Goal: Information Seeking & Learning: Check status

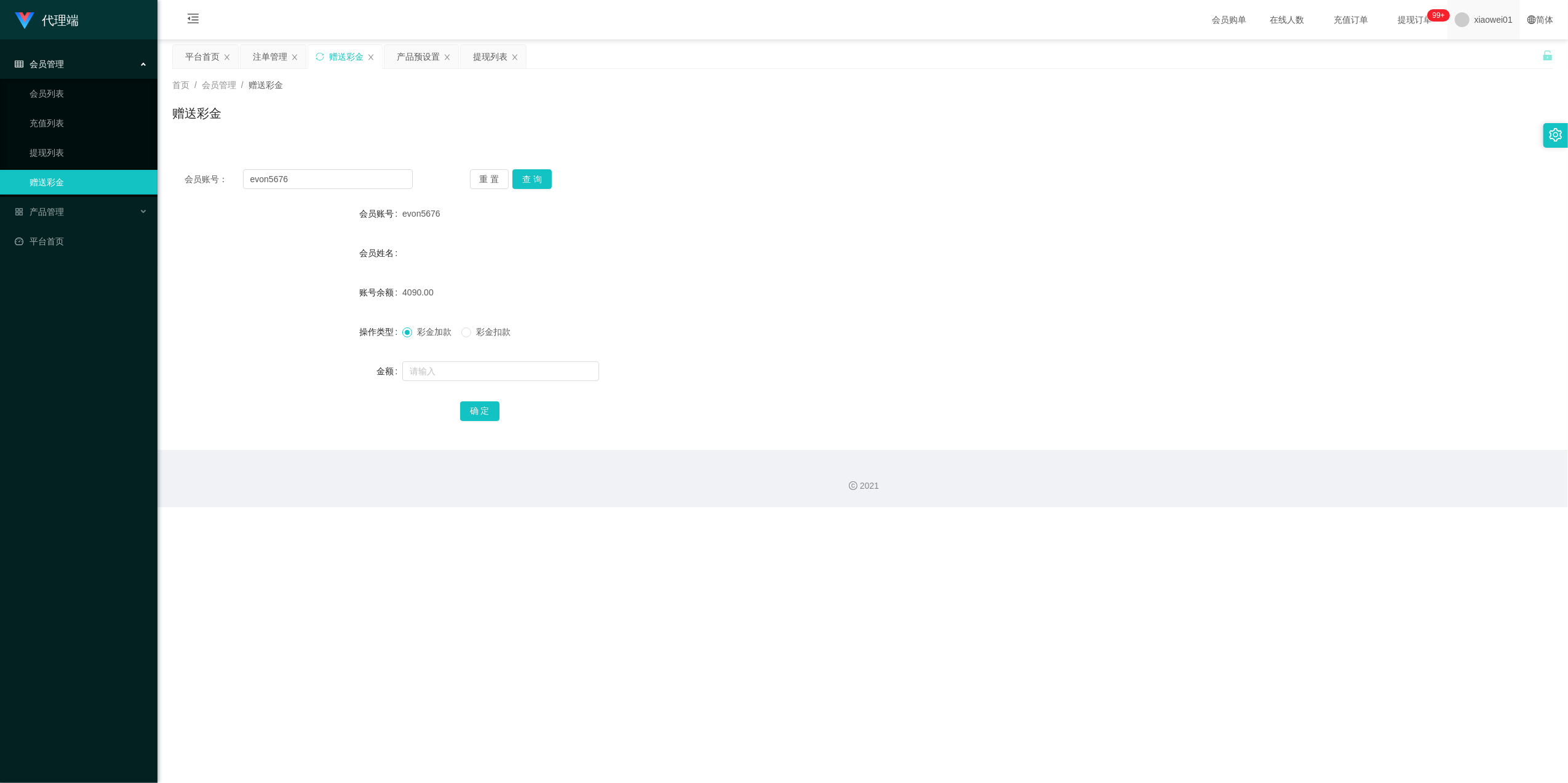
drag, startPoint x: 0, startPoint y: 0, endPoint x: 1462, endPoint y: 21, distance: 1462.2
drag, startPoint x: 1462, startPoint y: 21, endPoint x: 1448, endPoint y: 16, distance: 14.9
click at [1455, 16] on span at bounding box center [1462, 19] width 15 height 15
drag, startPoint x: 1448, startPoint y: 16, endPoint x: 1388, endPoint y: 81, distance: 88.5
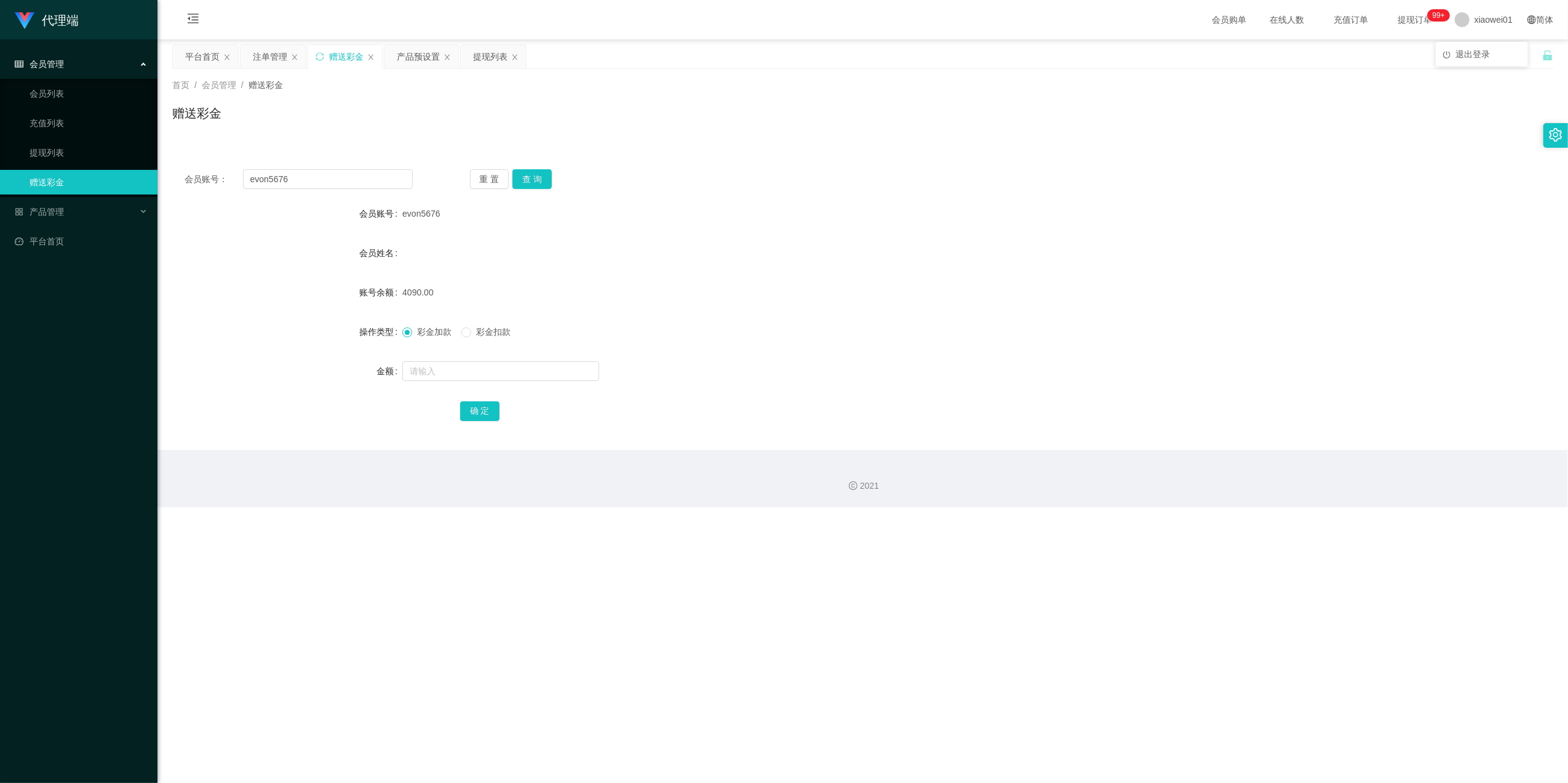
click at [1388, 81] on div "首页 / 会员管理 / 赠送彩金 /" at bounding box center [863, 85] width 1382 height 13
click at [1455, 25] on span at bounding box center [1462, 19] width 15 height 15
click at [1460, 61] on li "退出登录" at bounding box center [1482, 55] width 92 height 20
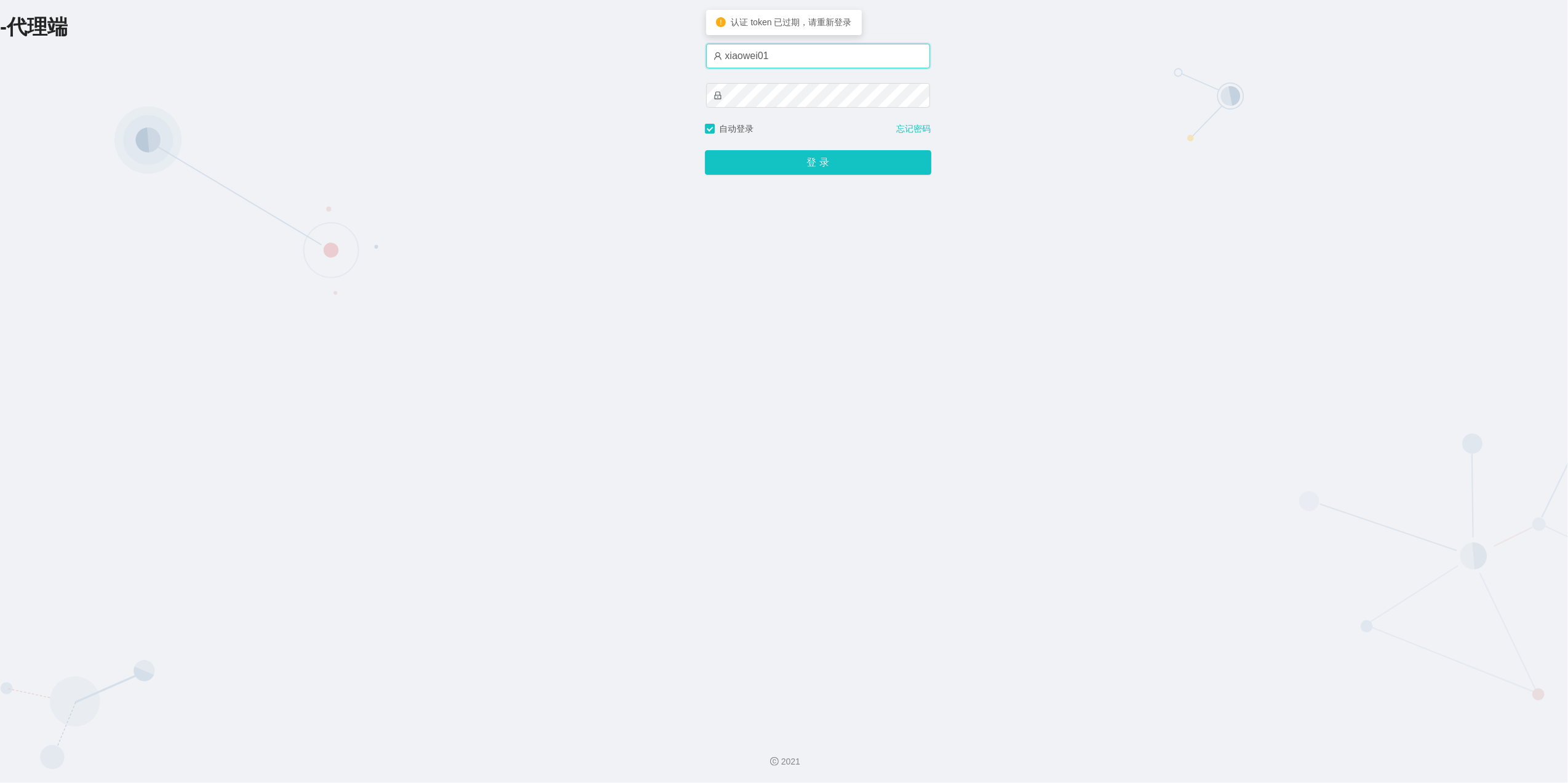
click at [850, 64] on input "xiaowei01" at bounding box center [817, 56] width 224 height 25
type input "azhong03"
click at [798, 164] on button "登 录" at bounding box center [818, 162] width 226 height 25
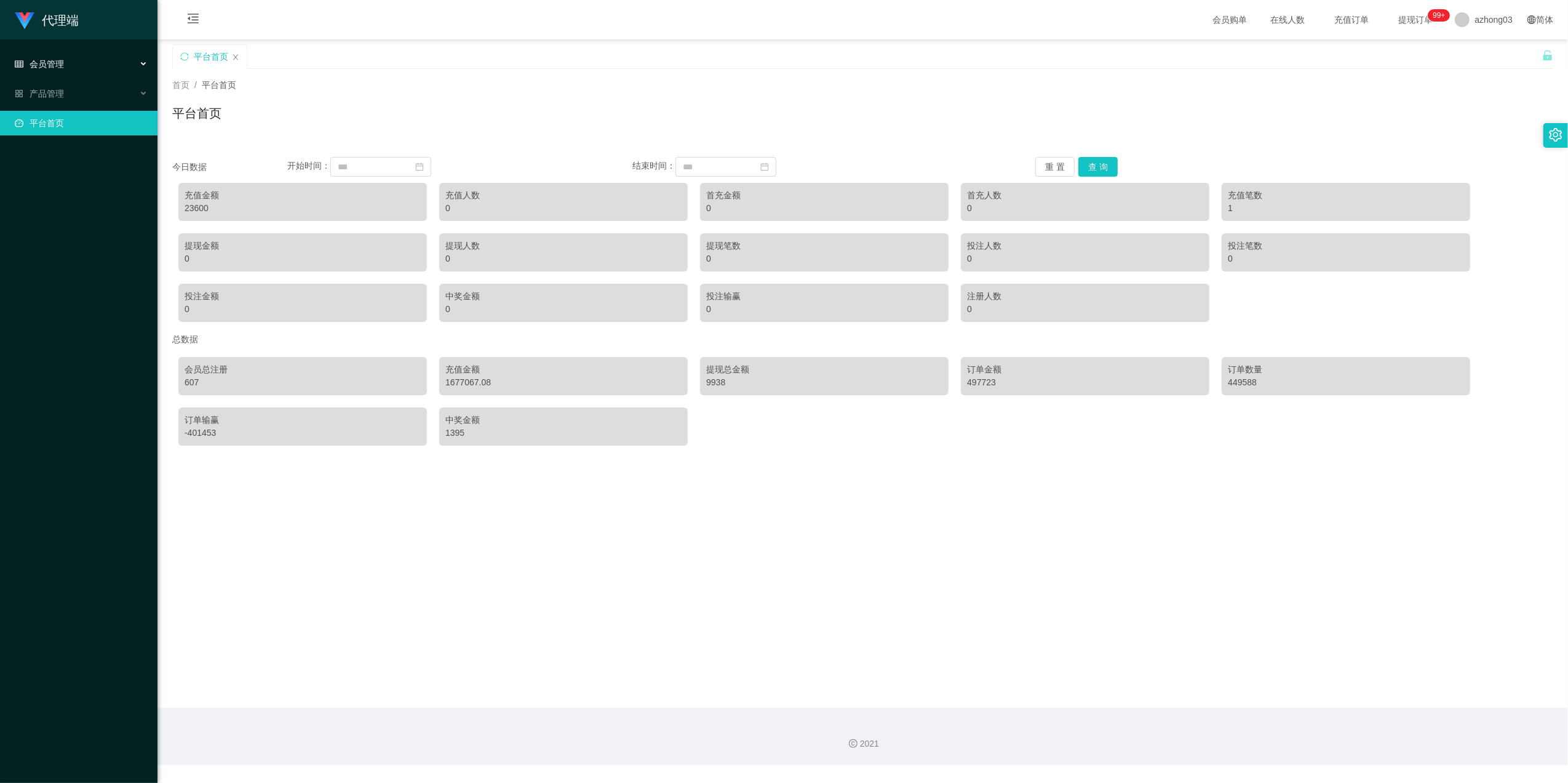
click at [50, 69] on span "会员管理" at bounding box center [39, 64] width 49 height 10
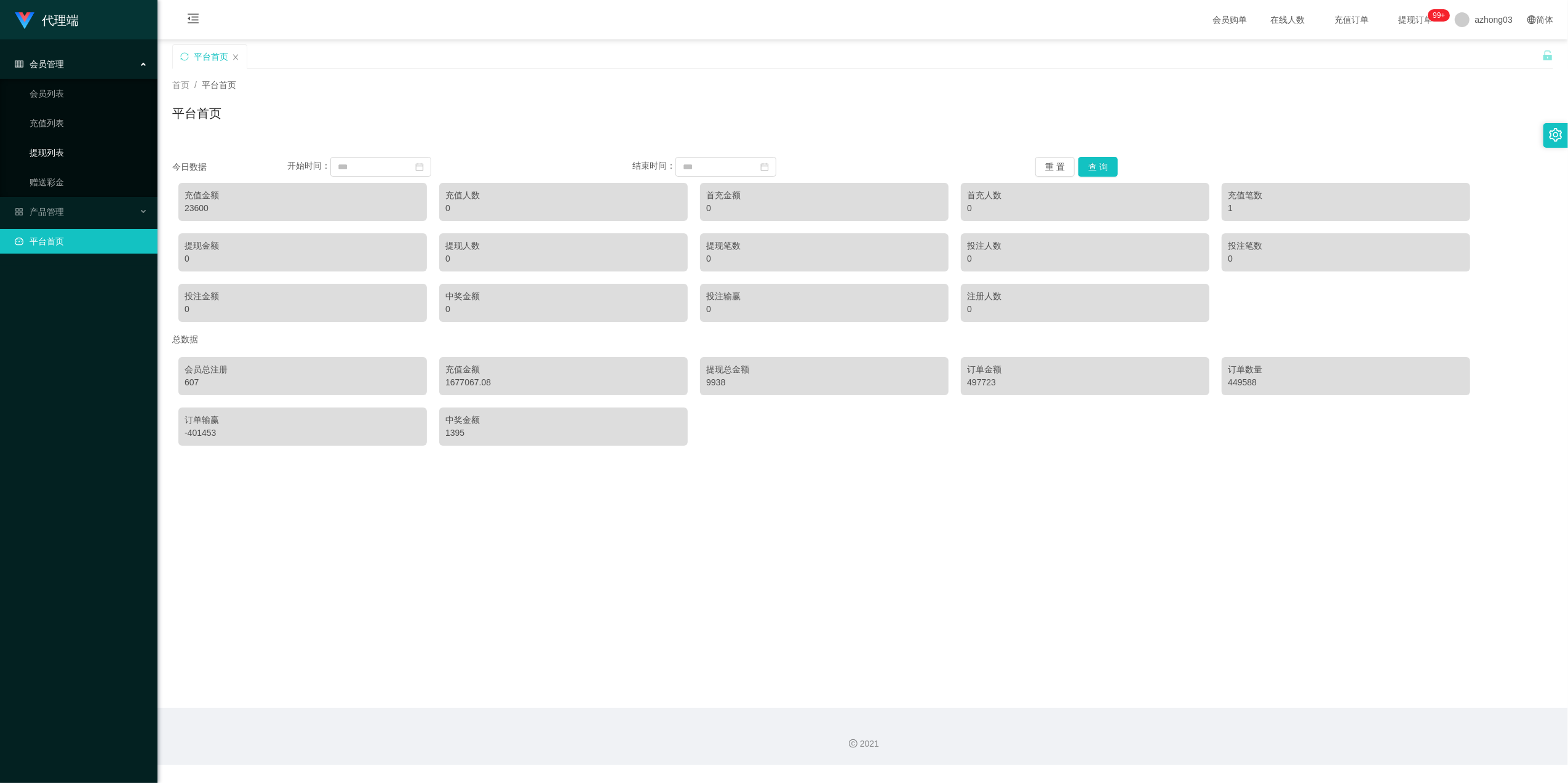
click at [59, 148] on link "提现列表" at bounding box center [88, 153] width 118 height 25
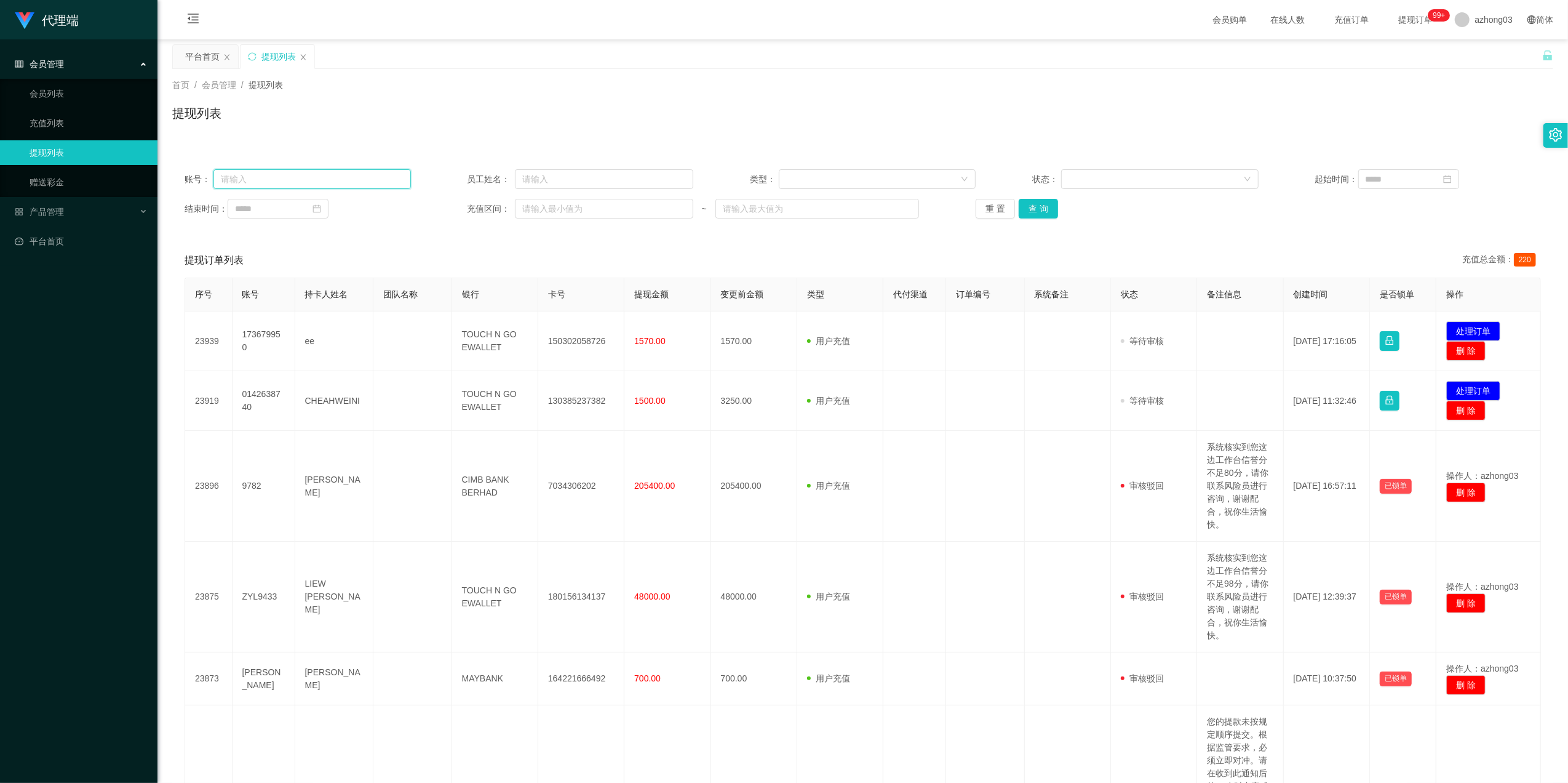
click at [350, 182] on input "text" at bounding box center [312, 179] width 197 height 20
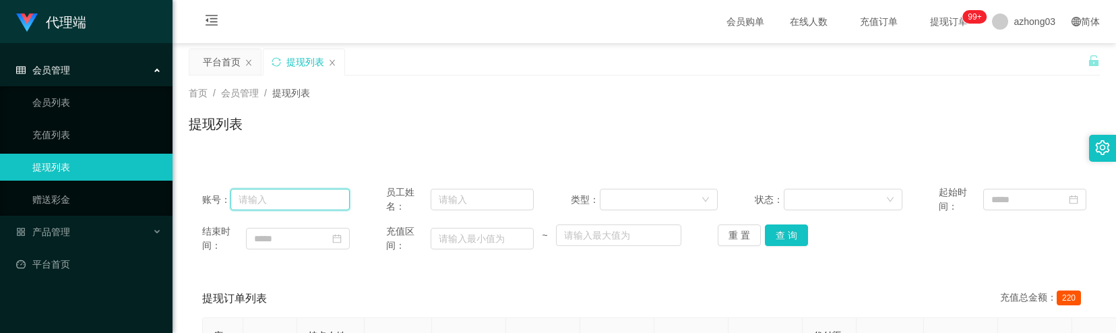
click at [308, 201] on input "text" at bounding box center [289, 200] width 119 height 22
paste input "ZYL9433"
click at [774, 237] on button "查 询" at bounding box center [786, 235] width 43 height 22
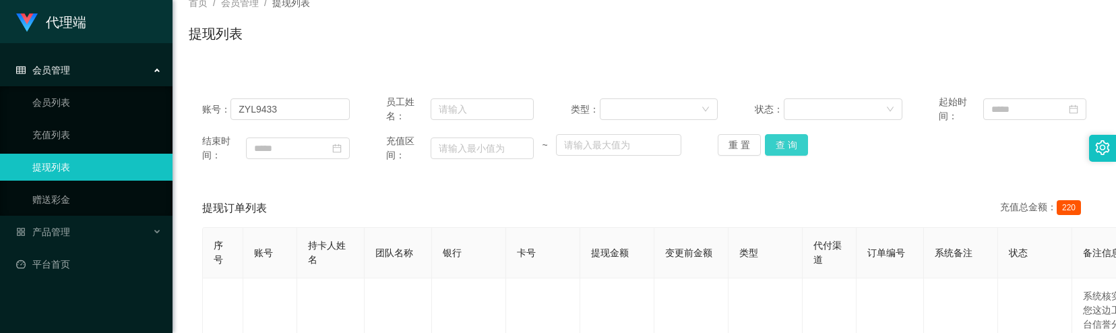
scroll to position [90, 0]
click at [785, 146] on button "查 询" at bounding box center [786, 146] width 43 height 22
click at [769, 144] on button "查 询" at bounding box center [786, 146] width 43 height 22
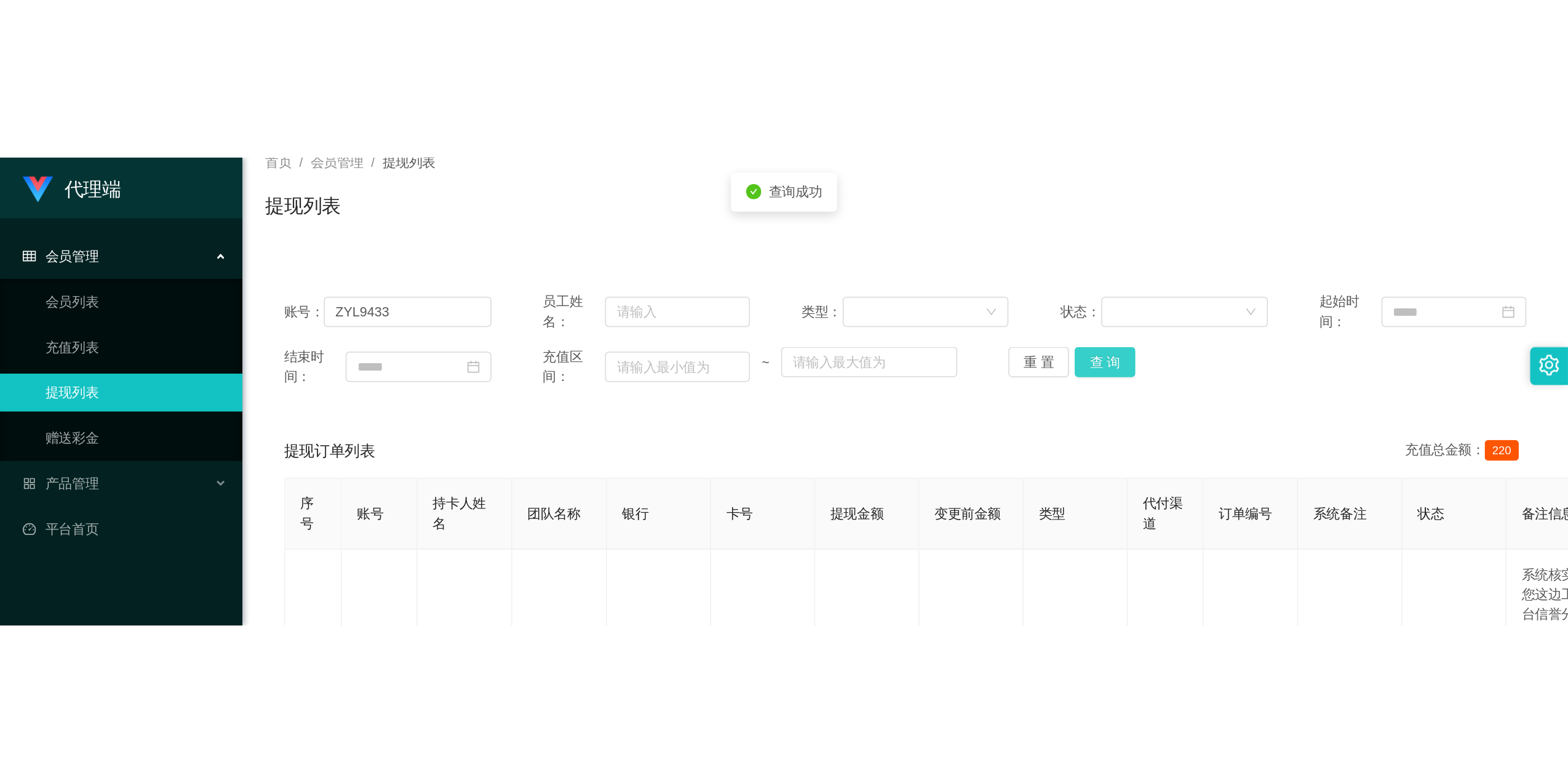
scroll to position [164, 0]
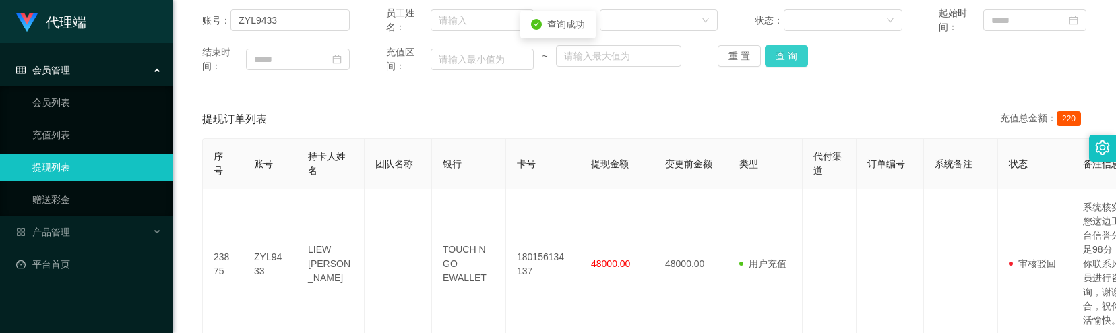
click at [780, 61] on button "查 询" at bounding box center [786, 56] width 43 height 22
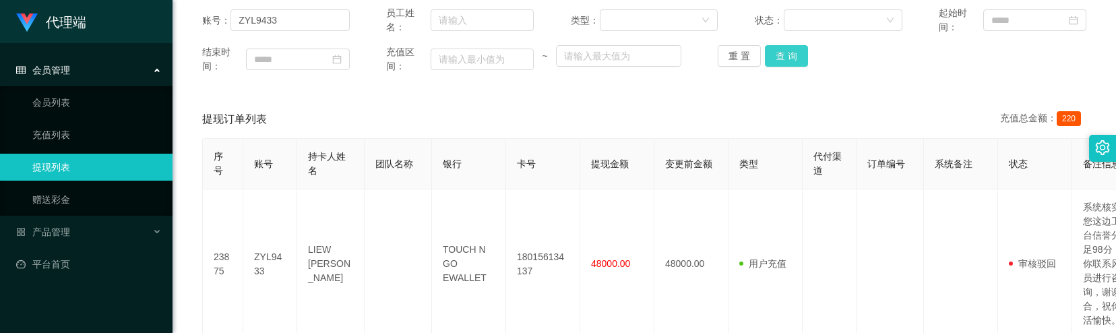
click at [780, 61] on button "查 询" at bounding box center [786, 56] width 43 height 22
click at [780, 61] on div "重 置 查 询" at bounding box center [792, 56] width 148 height 22
click at [780, 61] on button "查 询" at bounding box center [786, 56] width 43 height 22
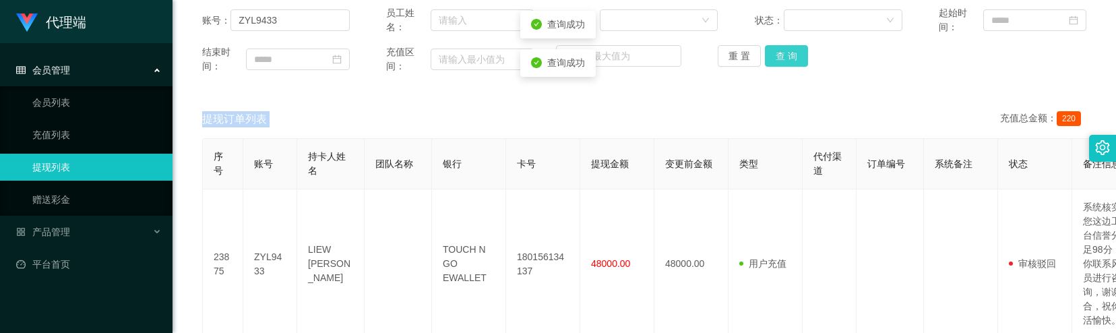
click at [780, 61] on div "重 置 查 询" at bounding box center [792, 56] width 148 height 22
click at [799, 61] on button "查 询" at bounding box center [786, 56] width 43 height 22
click at [782, 65] on button "查 询" at bounding box center [786, 56] width 43 height 22
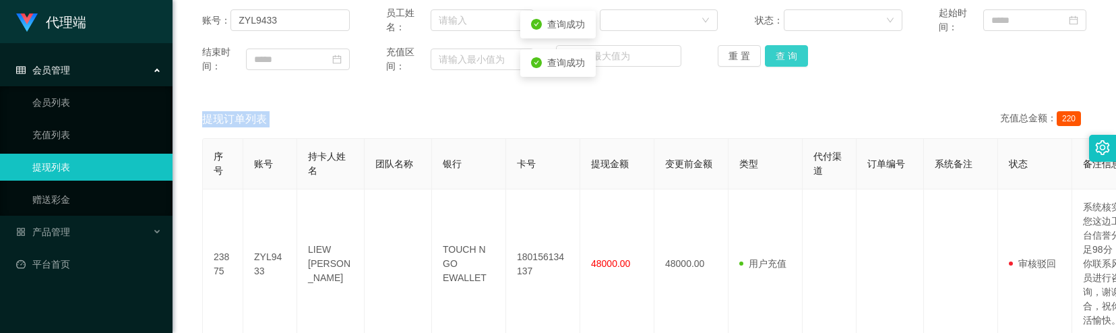
click at [782, 65] on button "查 询" at bounding box center [786, 56] width 43 height 22
click at [782, 65] on button "查 询" at bounding box center [794, 56] width 58 height 22
click at [799, 60] on button "查 询" at bounding box center [786, 56] width 43 height 22
click at [796, 60] on button "查 询" at bounding box center [786, 56] width 43 height 22
click at [776, 55] on button "查 询" at bounding box center [786, 56] width 43 height 22
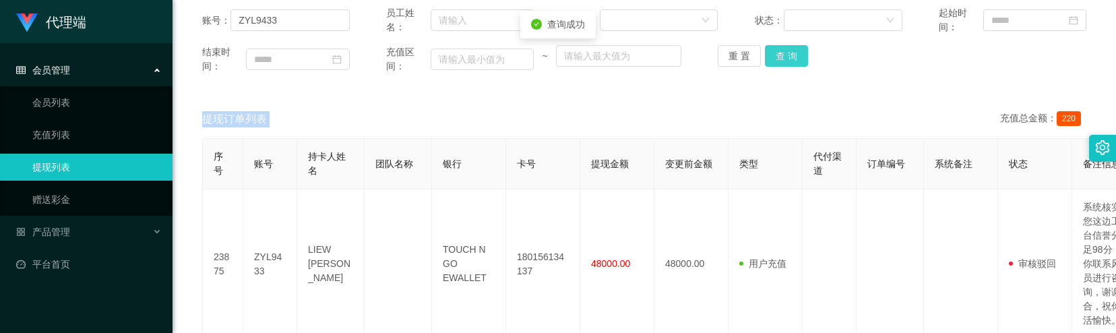
click at [776, 55] on button "查 询" at bounding box center [786, 56] width 43 height 22
click at [776, 55] on div "重 置 查 询" at bounding box center [792, 56] width 148 height 22
drag, startPoint x: 776, startPoint y: 55, endPoint x: 749, endPoint y: 50, distance: 27.5
click at [776, 55] on button "查 询" at bounding box center [786, 56] width 43 height 22
click at [779, 57] on button "查 询" at bounding box center [786, 56] width 43 height 22
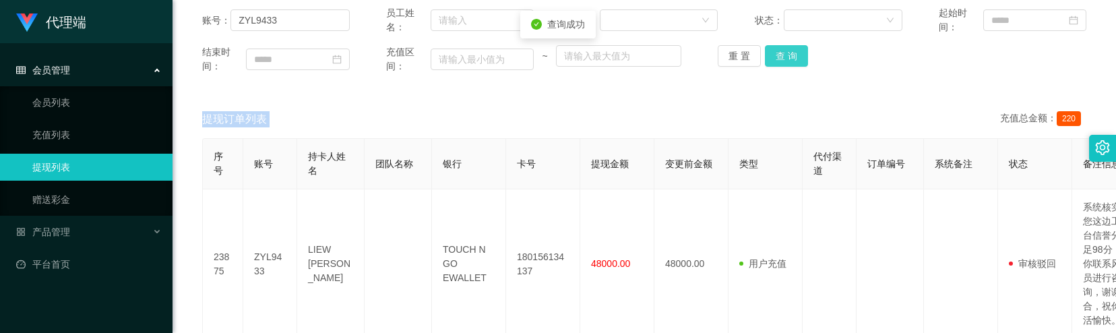
click at [779, 57] on button "查 询" at bounding box center [786, 56] width 43 height 22
click at [782, 60] on button "查 询" at bounding box center [786, 56] width 43 height 22
click at [784, 59] on button "查 询" at bounding box center [786, 56] width 43 height 22
click at [784, 59] on div "重 置 查 询" at bounding box center [792, 56] width 148 height 22
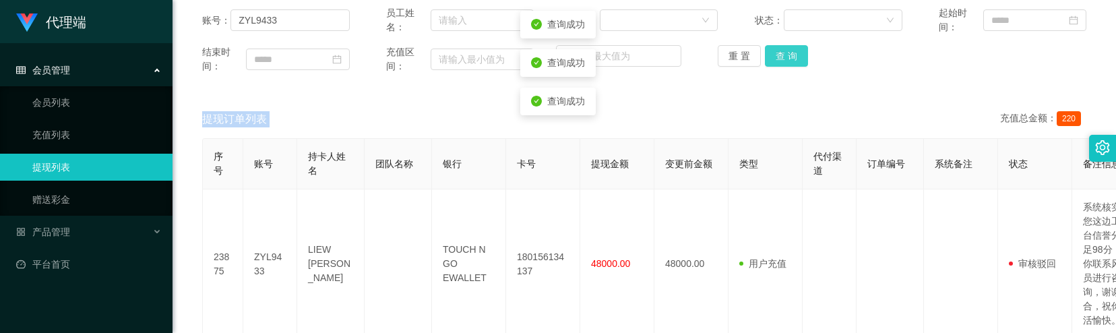
click at [784, 59] on button "查 询" at bounding box center [786, 56] width 43 height 22
click at [784, 59] on div "重 置 查 询" at bounding box center [792, 56] width 148 height 22
click at [784, 59] on button "查 询" at bounding box center [786, 56] width 43 height 22
click at [769, 57] on button "查 询" at bounding box center [786, 56] width 43 height 22
click at [780, 58] on button "查 询" at bounding box center [786, 56] width 43 height 22
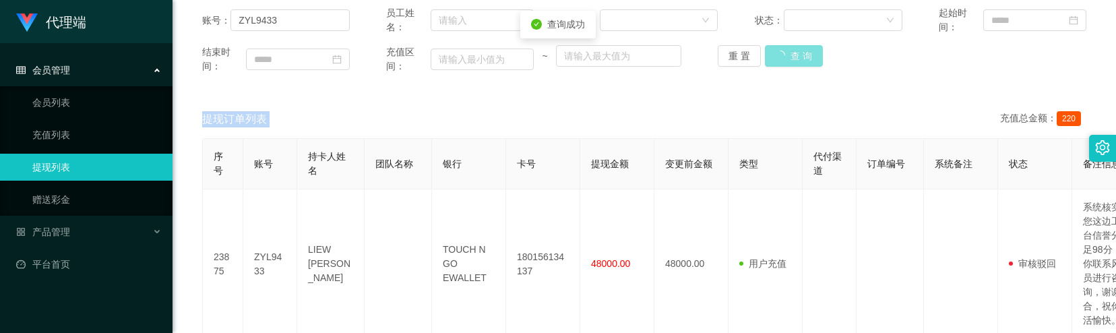
click at [780, 58] on div "重 置 查 询" at bounding box center [792, 56] width 148 height 22
click at [780, 58] on button "查 询" at bounding box center [786, 56] width 43 height 22
click at [780, 58] on div "重 置 查 询" at bounding box center [792, 56] width 148 height 22
click at [780, 58] on button "查 询" at bounding box center [786, 56] width 43 height 22
click at [798, 55] on button "查 询" at bounding box center [786, 56] width 43 height 22
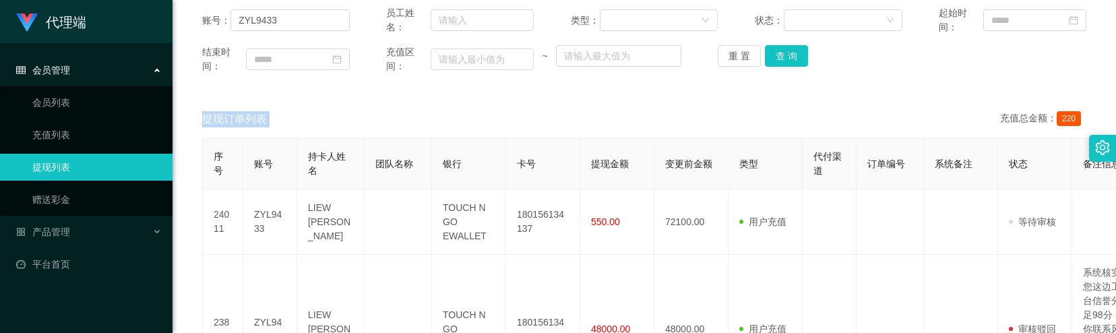
drag, startPoint x: 907, startPoint y: 100, endPoint x: 941, endPoint y: 65, distance: 48.6
click at [907, 100] on div "提现订单列表 充值总金额： 220" at bounding box center [644, 119] width 884 height 38
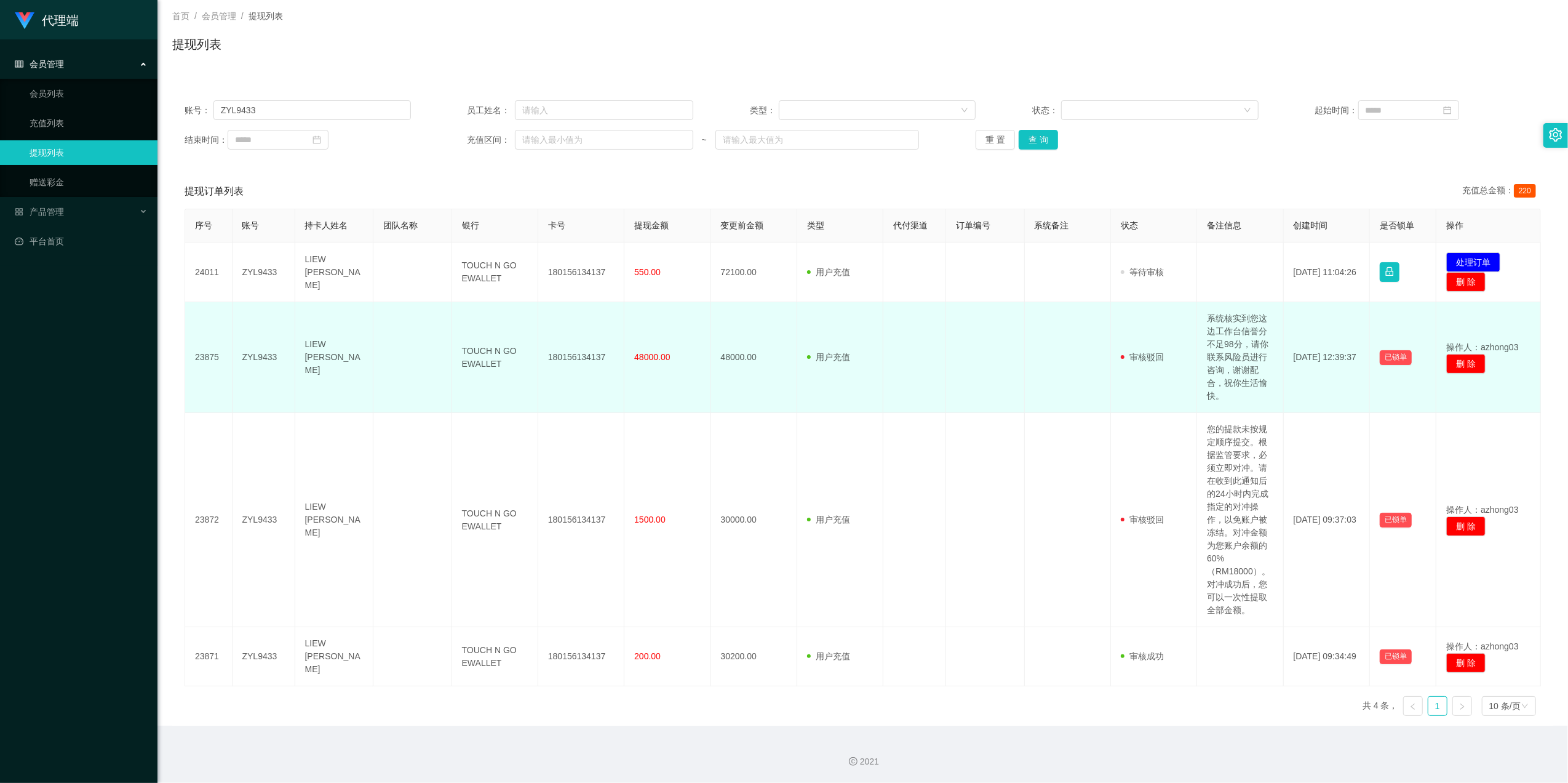
scroll to position [64, 0]
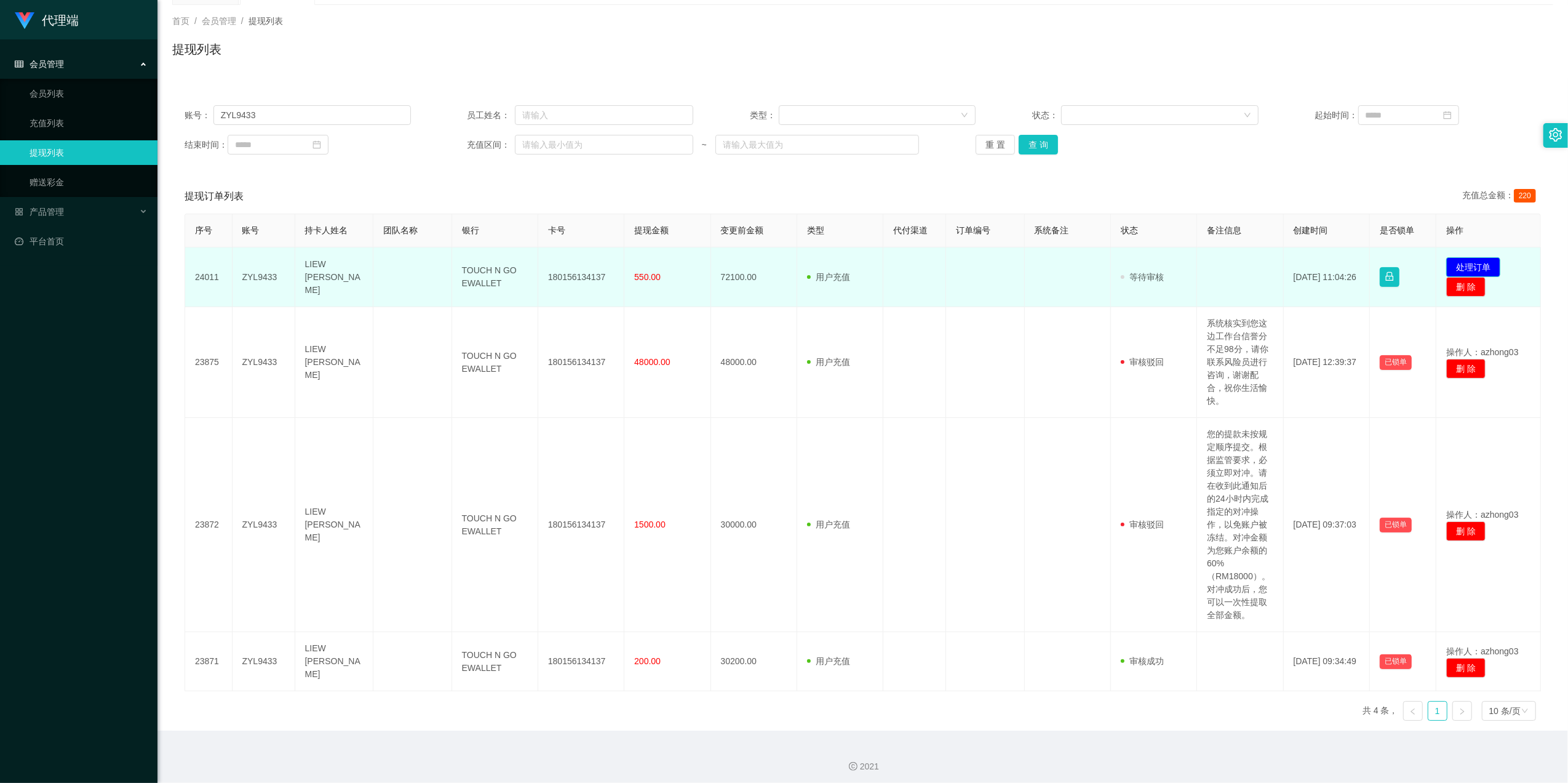
click at [1458, 269] on button "处理订单" at bounding box center [1473, 268] width 54 height 20
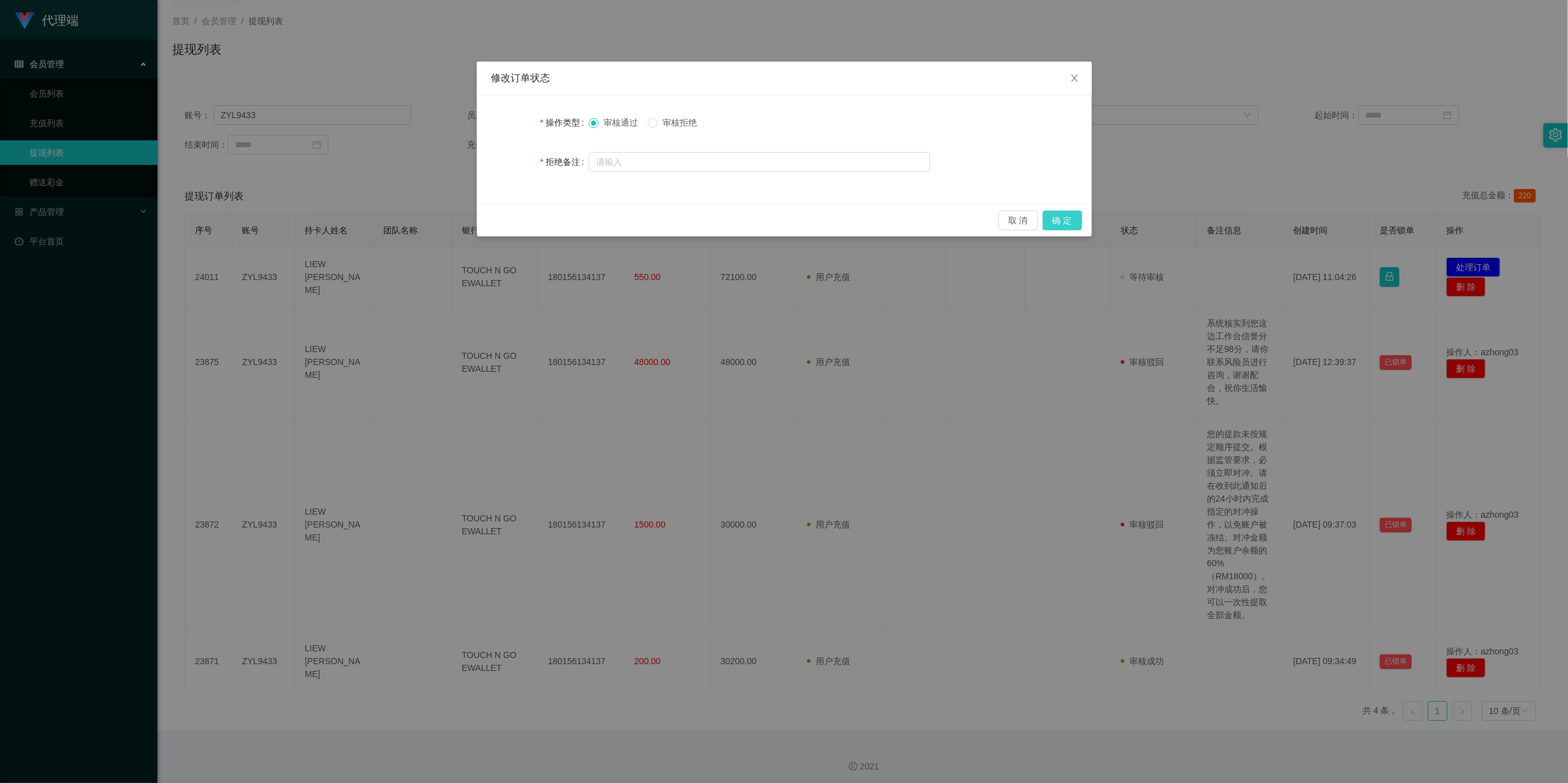
click at [1057, 218] on button "确 定" at bounding box center [1062, 220] width 39 height 20
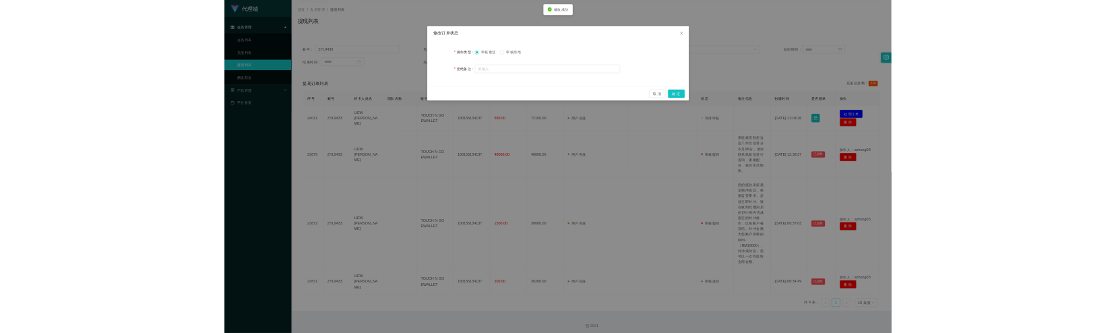
scroll to position [63, 0]
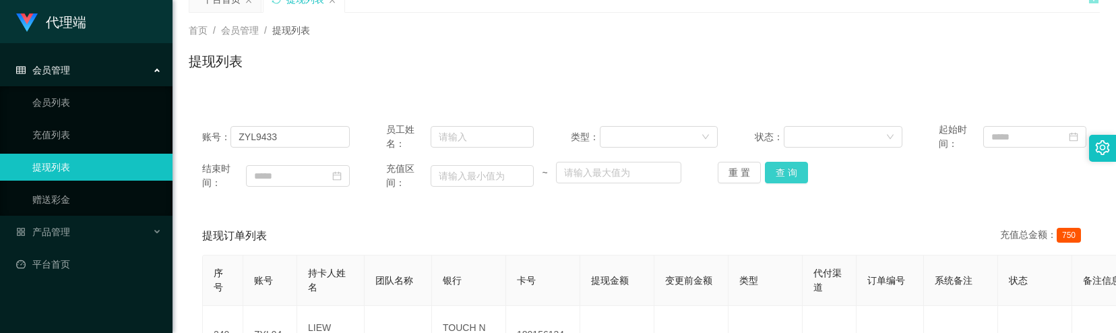
click at [793, 170] on button "查 询" at bounding box center [786, 173] width 43 height 22
drag, startPoint x: 282, startPoint y: 136, endPoint x: 224, endPoint y: 130, distance: 58.3
click at [222, 133] on div "账号： ZYL9433" at bounding box center [276, 137] width 148 height 28
paste input "核准比例为20%，你目前账户余额为：RM100,218，认证金额50%为：RM50109。认证成功后，你可以提取RM150,327"
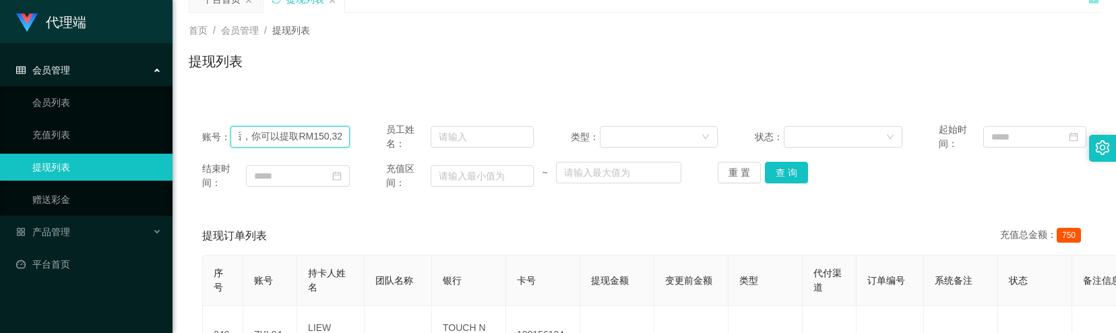
type input "核准比例为20%，你目前账户余额为：RM100,218，认证金额50%为：RM50109。认证成功后，你可以提取RM150,327"
click at [65, 74] on span "会员管理" at bounding box center [43, 70] width 54 height 11
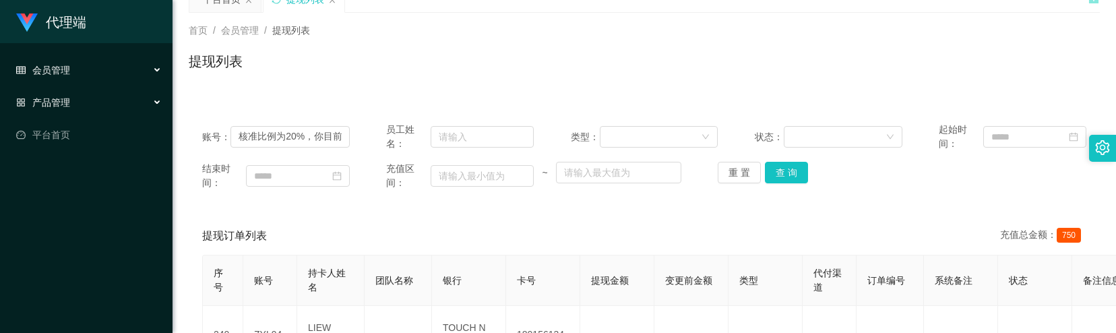
click at [67, 106] on div "产品管理" at bounding box center [86, 102] width 172 height 27
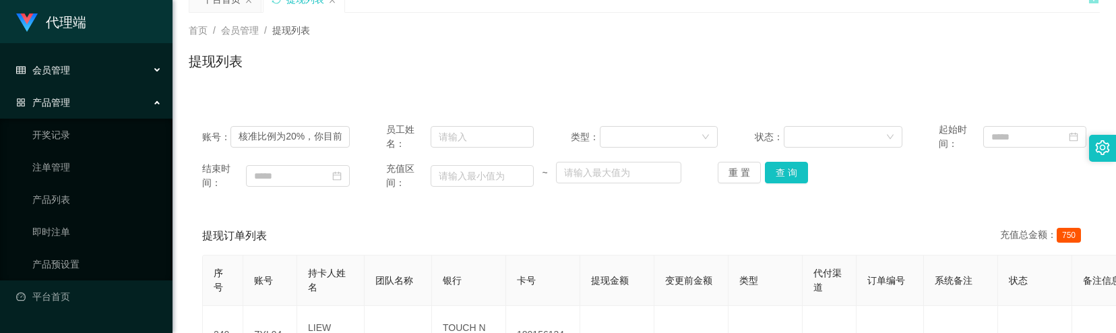
click at [80, 98] on div "产品管理" at bounding box center [86, 102] width 172 height 27
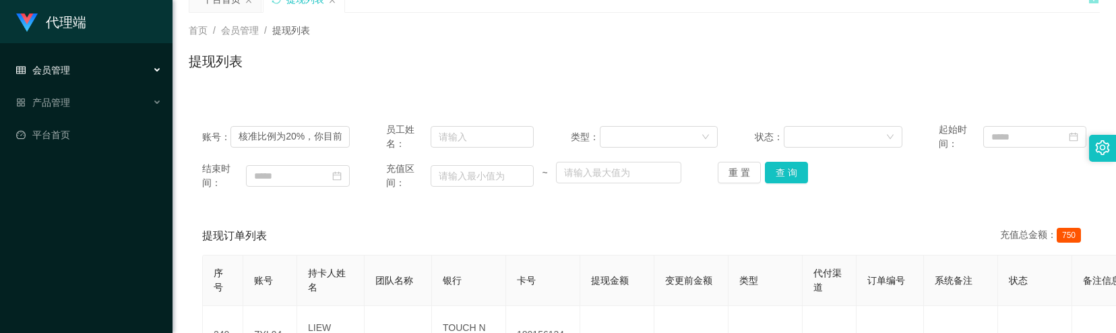
click at [88, 77] on div "会员管理" at bounding box center [86, 70] width 172 height 27
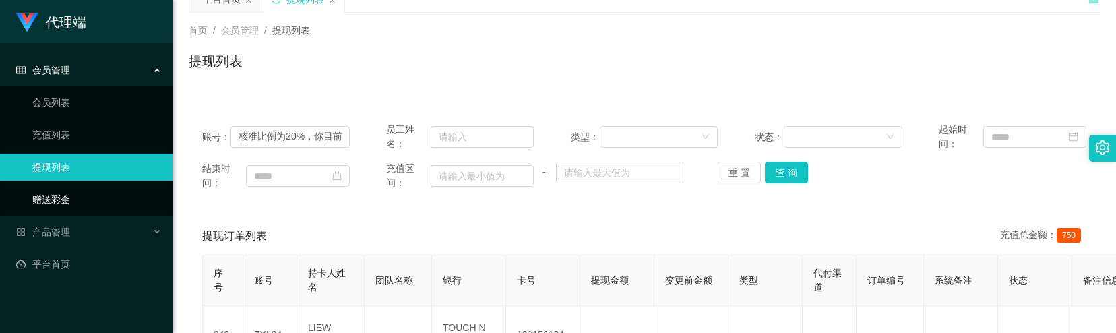
click at [63, 202] on link "赠送彩金" at bounding box center [96, 199] width 129 height 27
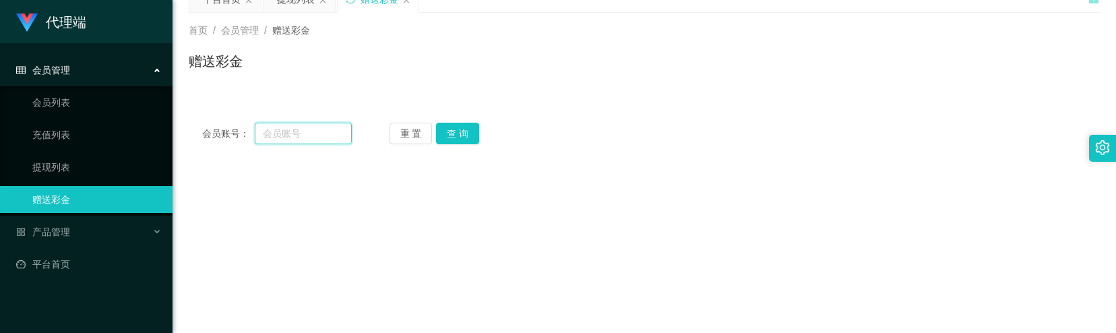
click at [302, 138] on input "text" at bounding box center [303, 134] width 97 height 22
paste input "核准比例为20%，你目前账户余额为：RM100,218，认证金额50%为：RM50109。认证成功后，你可以提取RM150,327"
drag, startPoint x: 343, startPoint y: 130, endPoint x: 260, endPoint y: 128, distance: 82.9
click at [260, 128] on input "核准比例为20%，你目前账户余额为：RM100,218，认证金额50%为：RM50109。认证成功后，你可以提取RM150,327" at bounding box center [303, 134] width 97 height 22
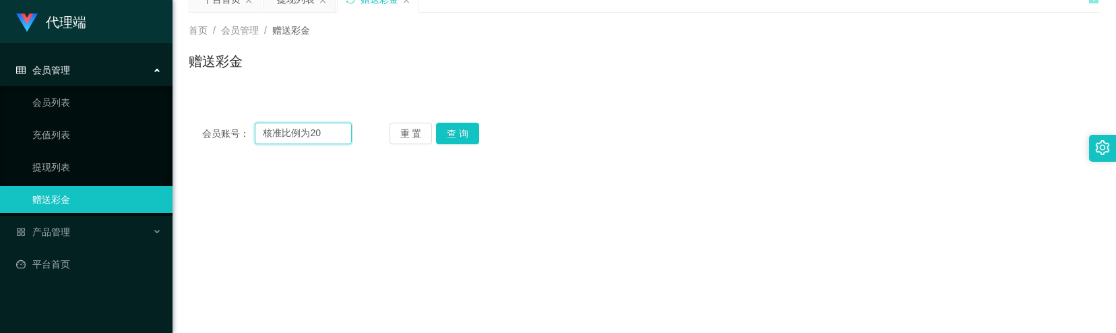
scroll to position [0, 0]
type input "核"
click at [321, 132] on input "text" at bounding box center [303, 134] width 97 height 22
paste input "ZYL9433"
type input "ZYL9433"
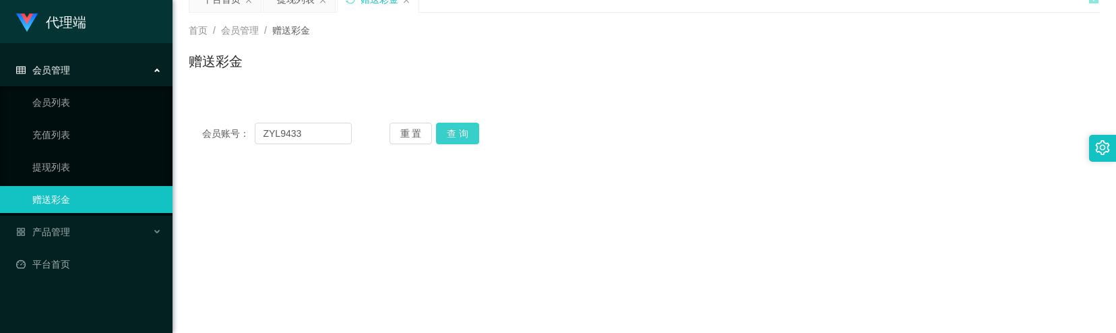
click at [451, 133] on button "查 询" at bounding box center [457, 134] width 43 height 22
